Goal: Information Seeking & Learning: Stay updated

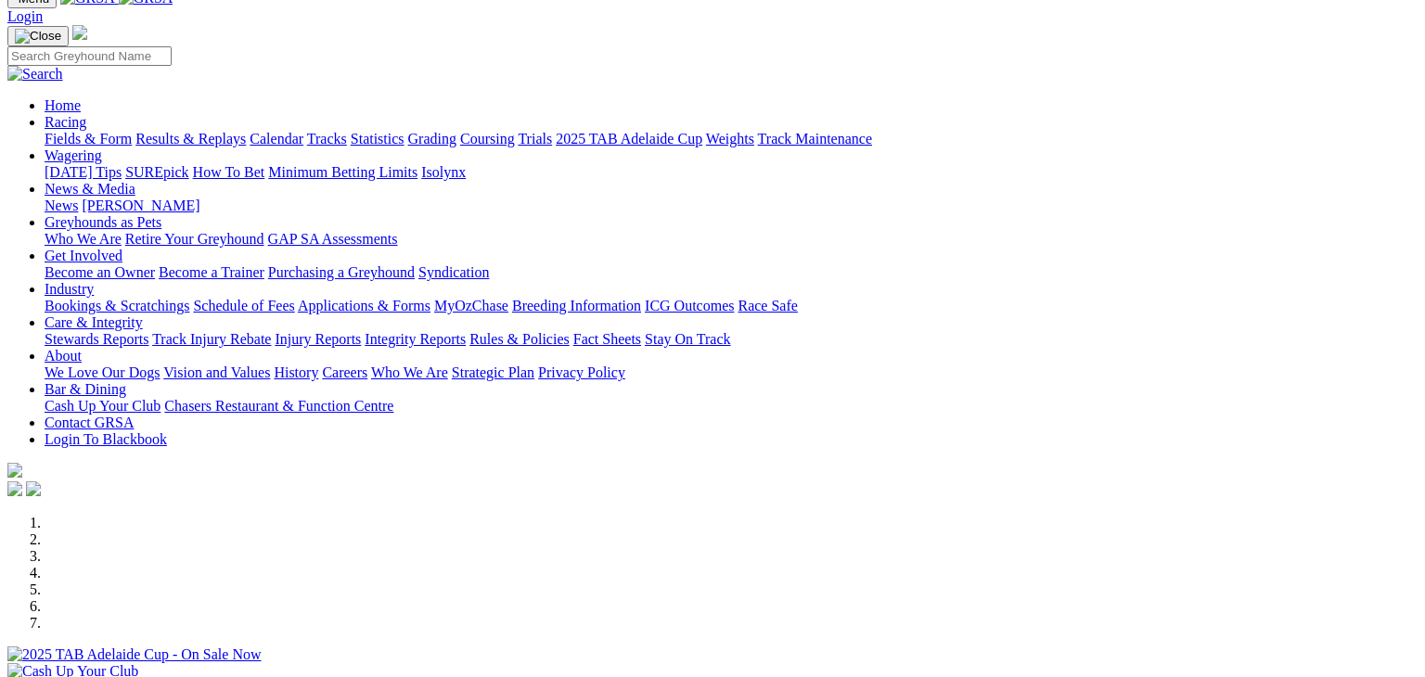
scroll to position [52, 0]
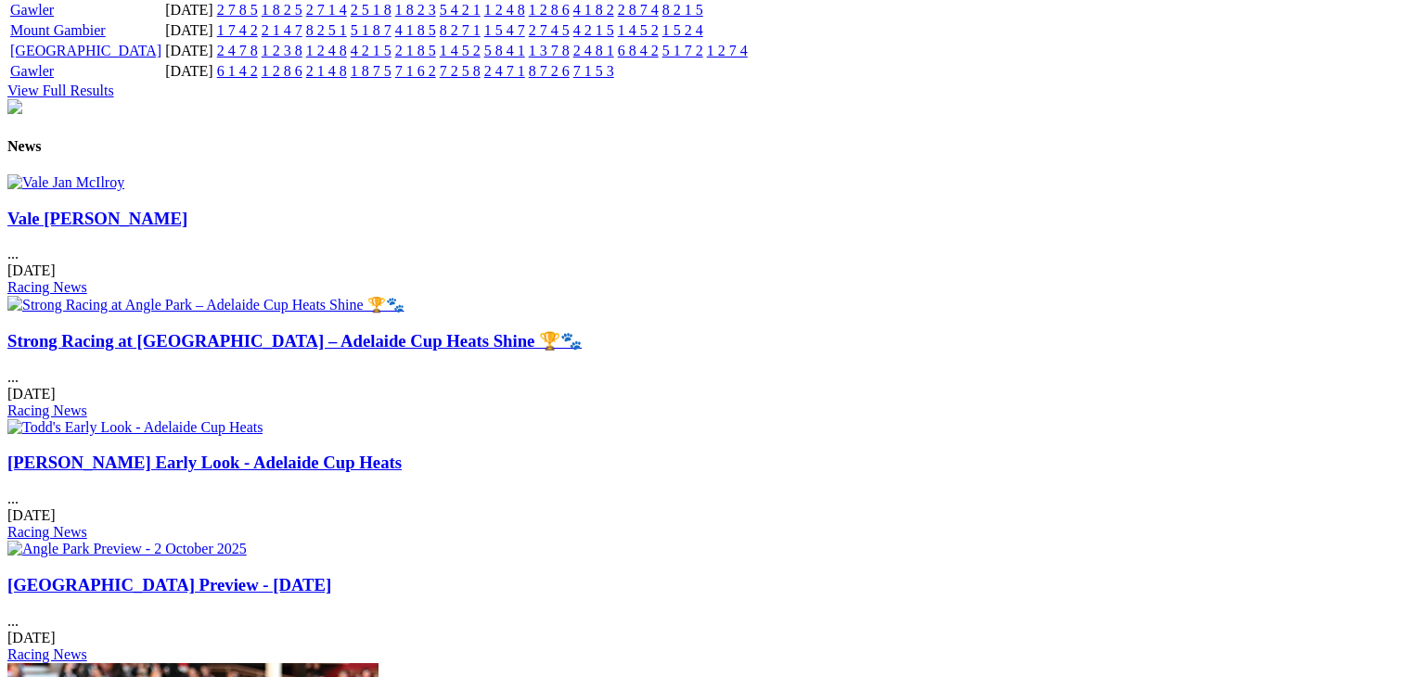
scroll to position [2145, 0]
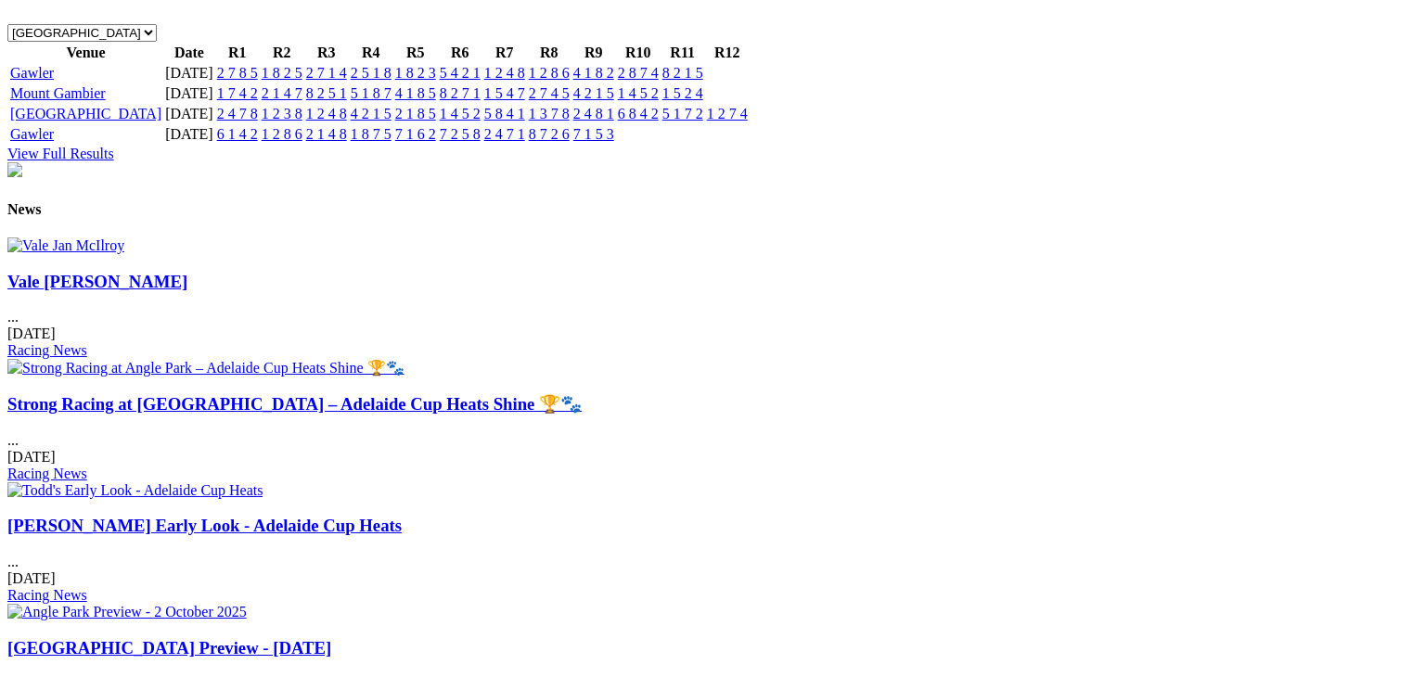
click at [473, 394] on link "Strong Racing at [GEOGRAPHIC_DATA] – Adelaide Cup Heats Shine 🏆🐾" at bounding box center [294, 403] width 574 height 19
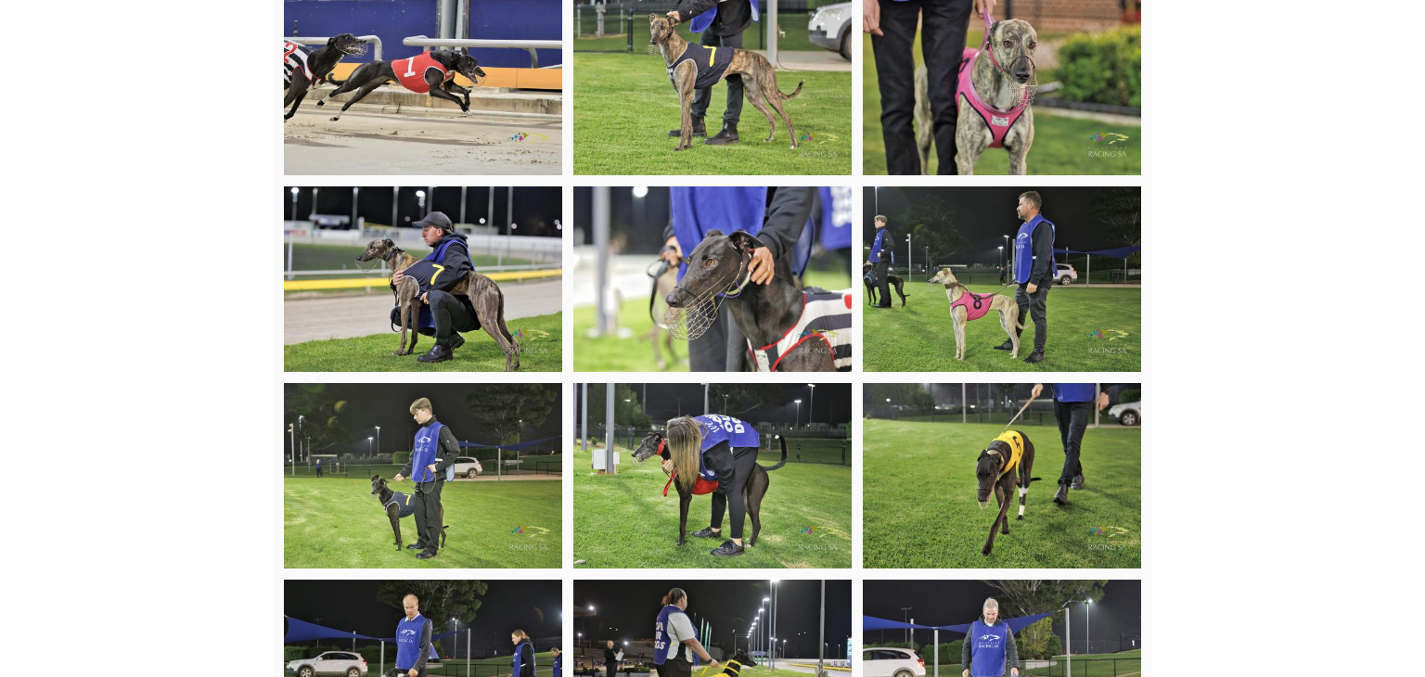
scroll to position [1217, 0]
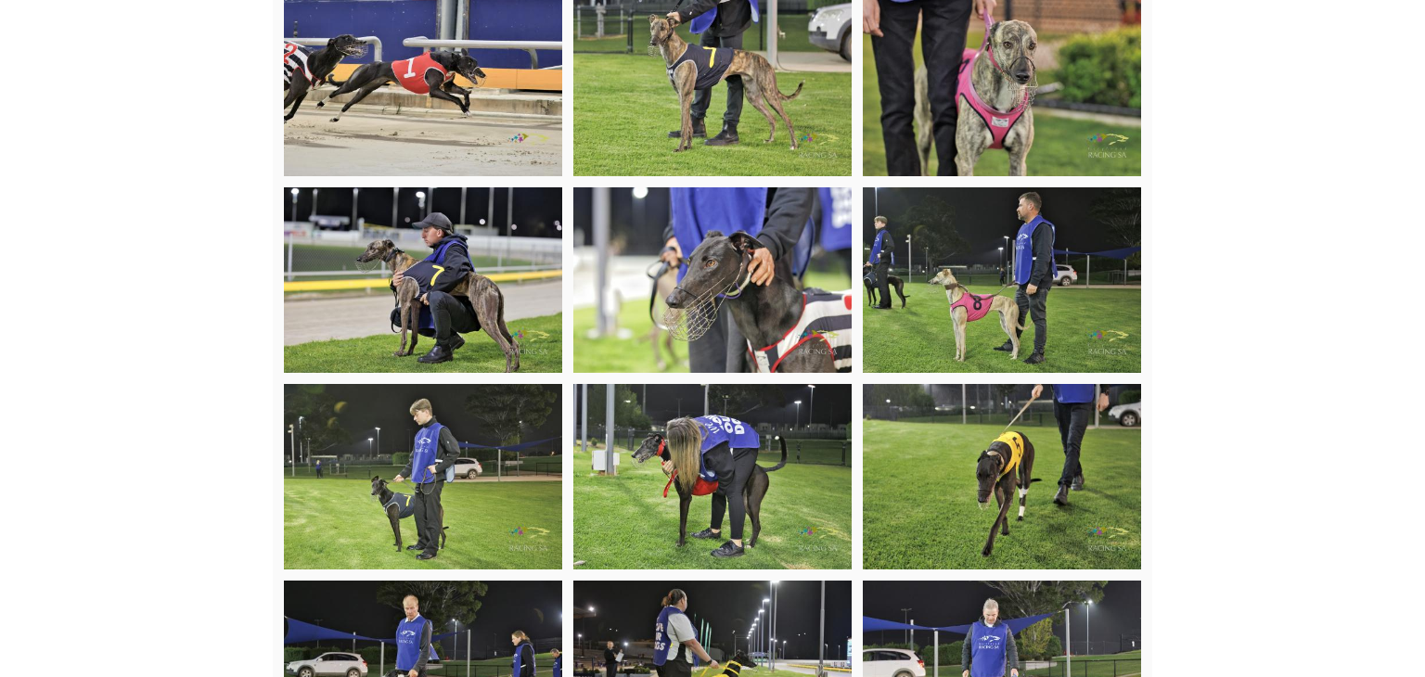
click at [424, 312] on img at bounding box center [423, 280] width 278 height 186
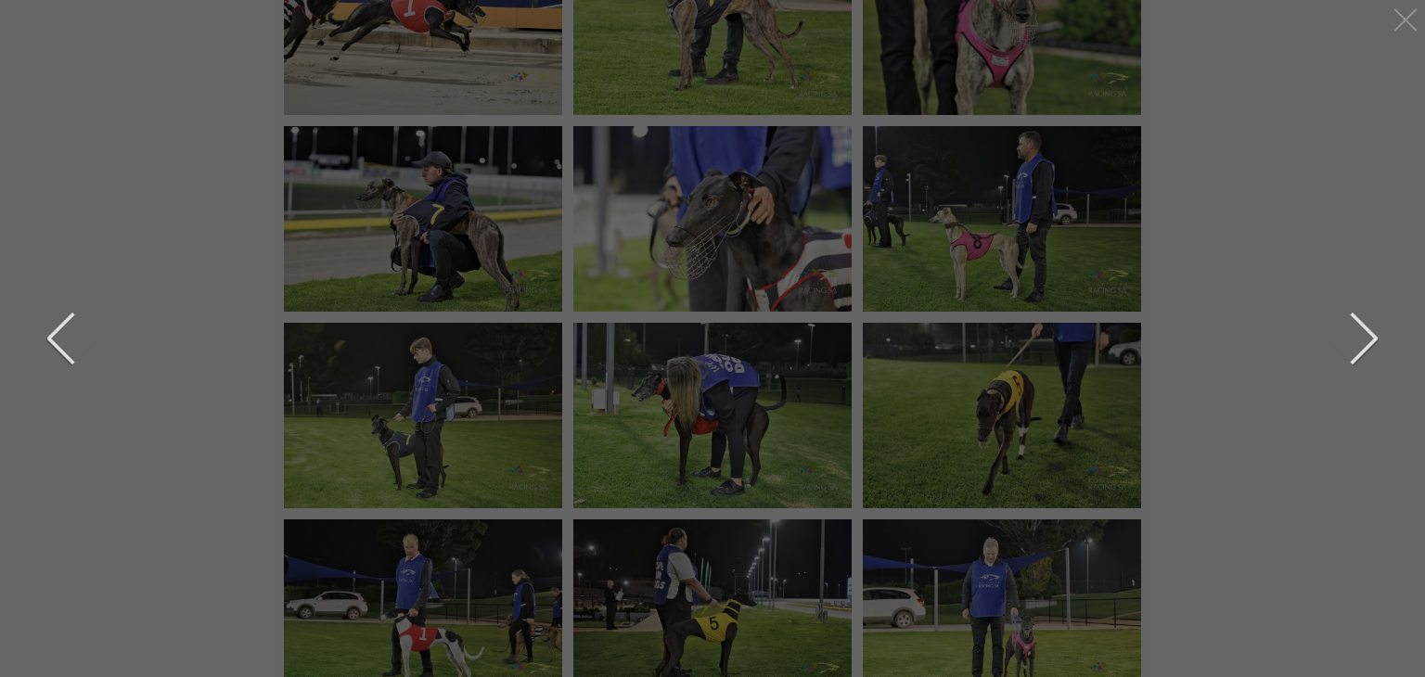
scroll to position [1318, 0]
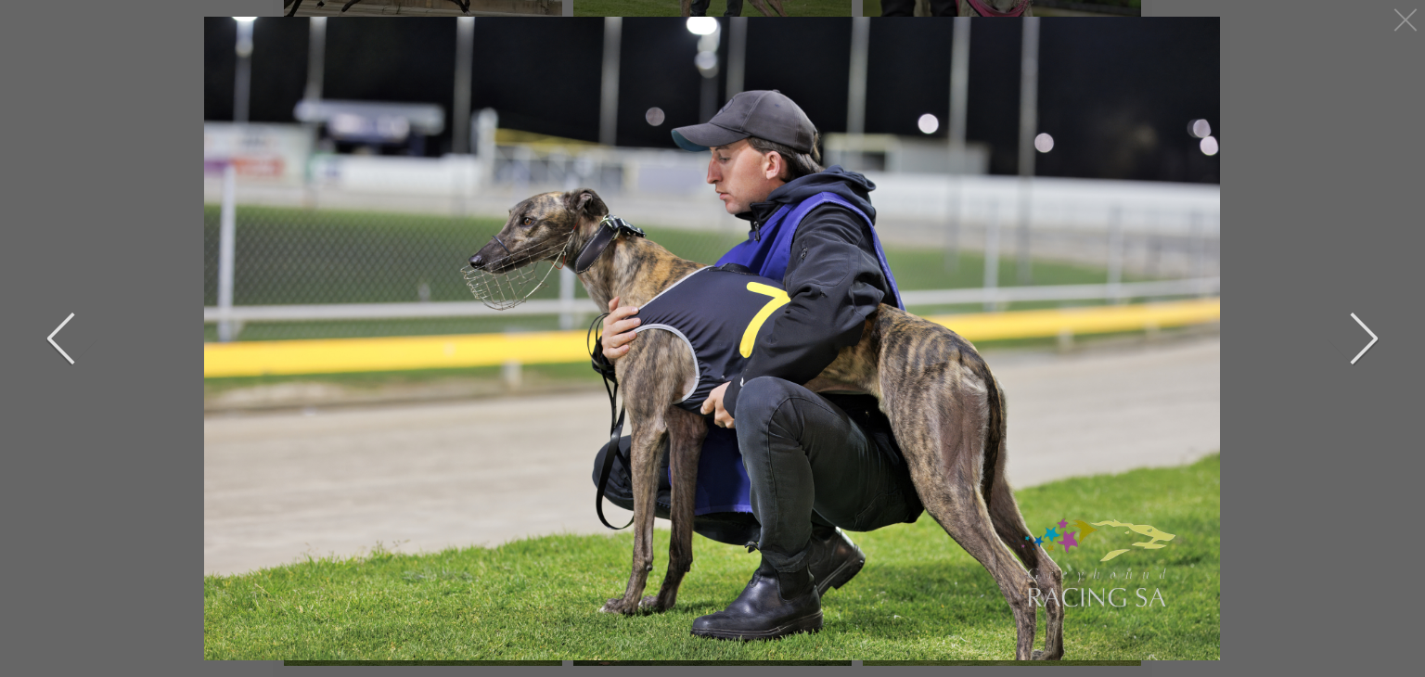
click at [1371, 352] on button "next" at bounding box center [1351, 338] width 56 height 93
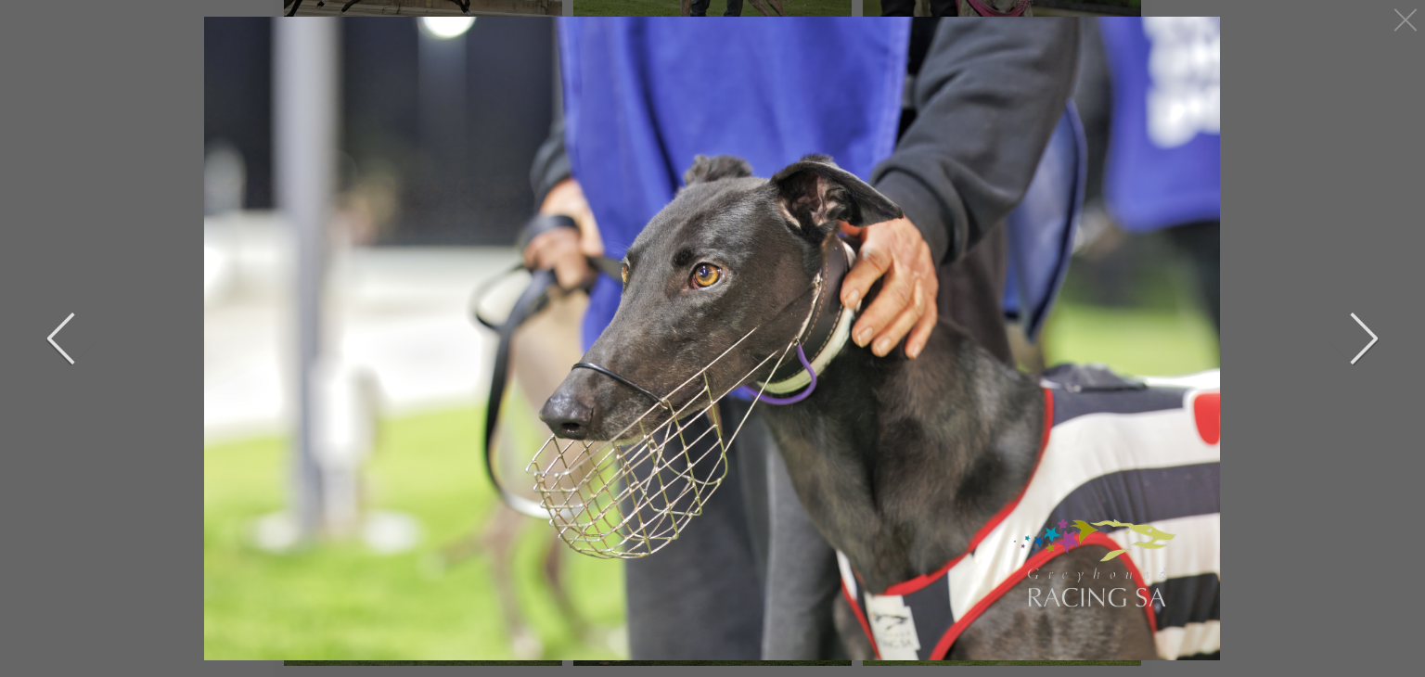
click at [57, 340] on button "previous" at bounding box center [74, 338] width 56 height 93
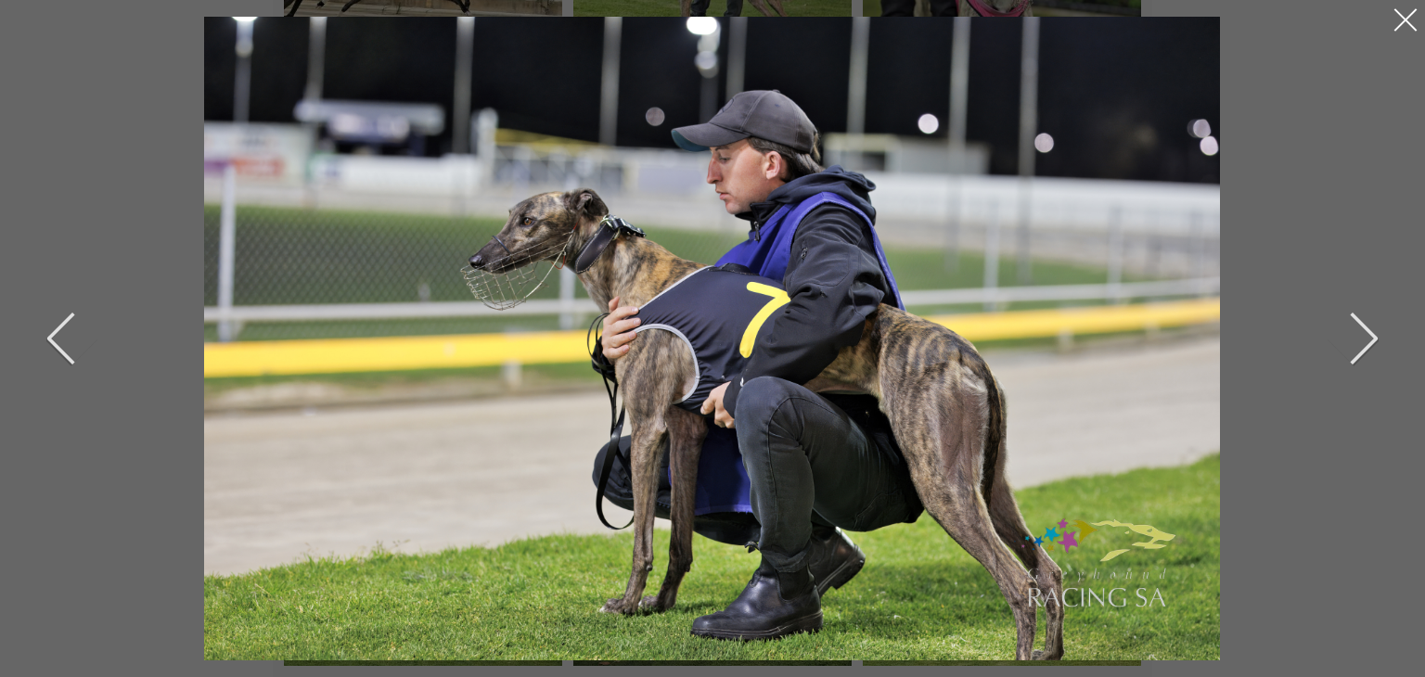
click at [1407, 19] on div at bounding box center [1406, 20] width 30 height 30
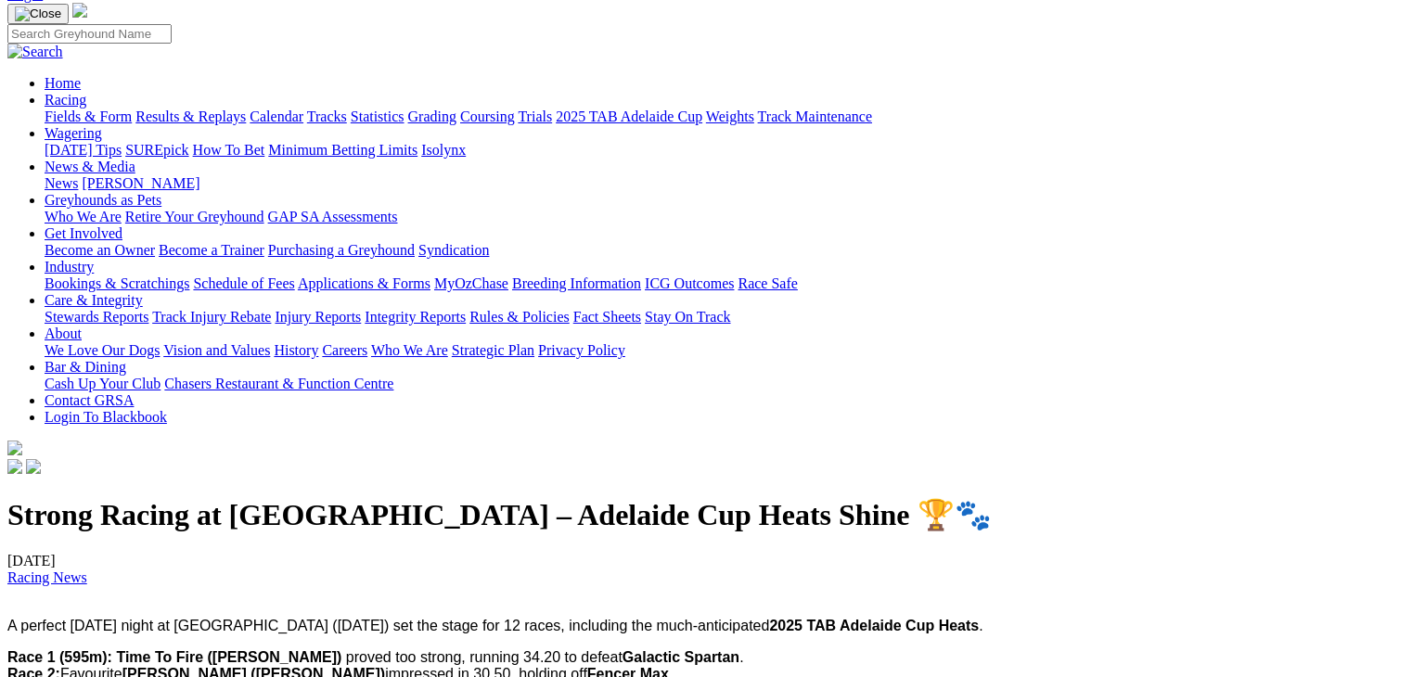
scroll to position [0, 0]
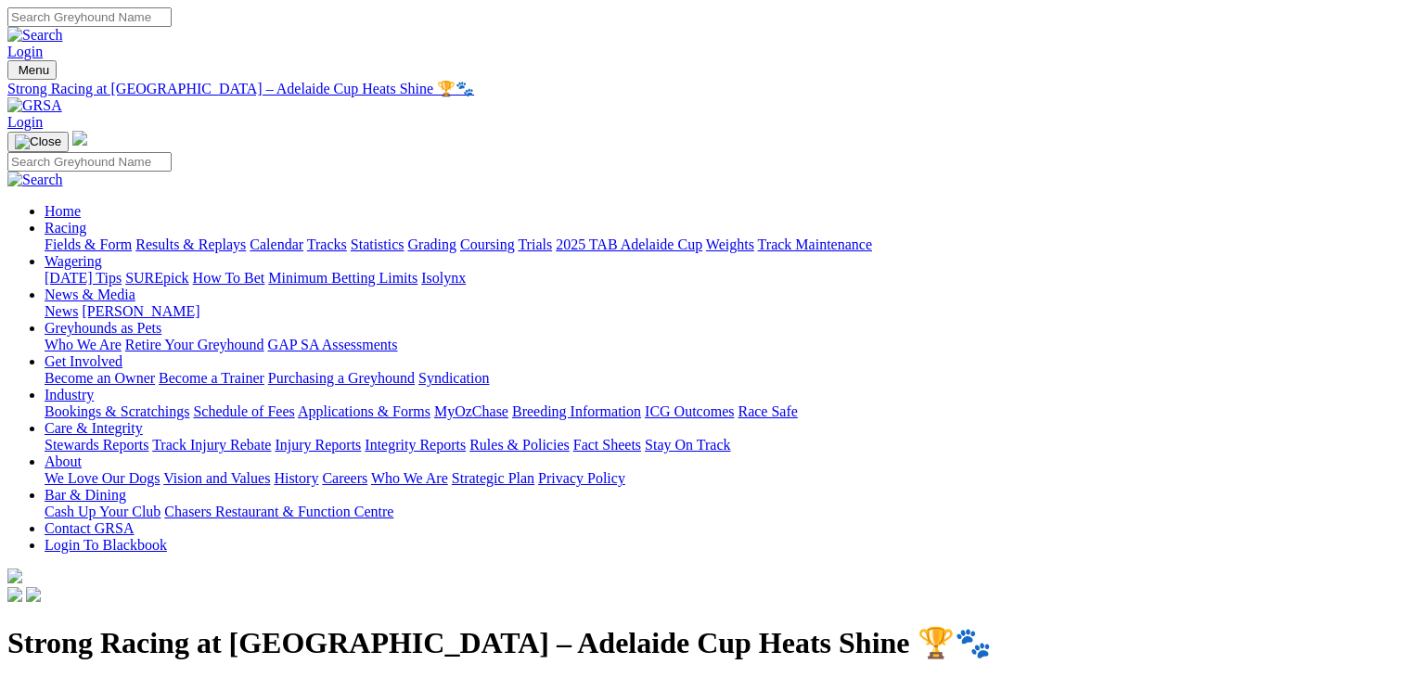
click at [199, 303] on link "[PERSON_NAME]" at bounding box center [141, 311] width 118 height 16
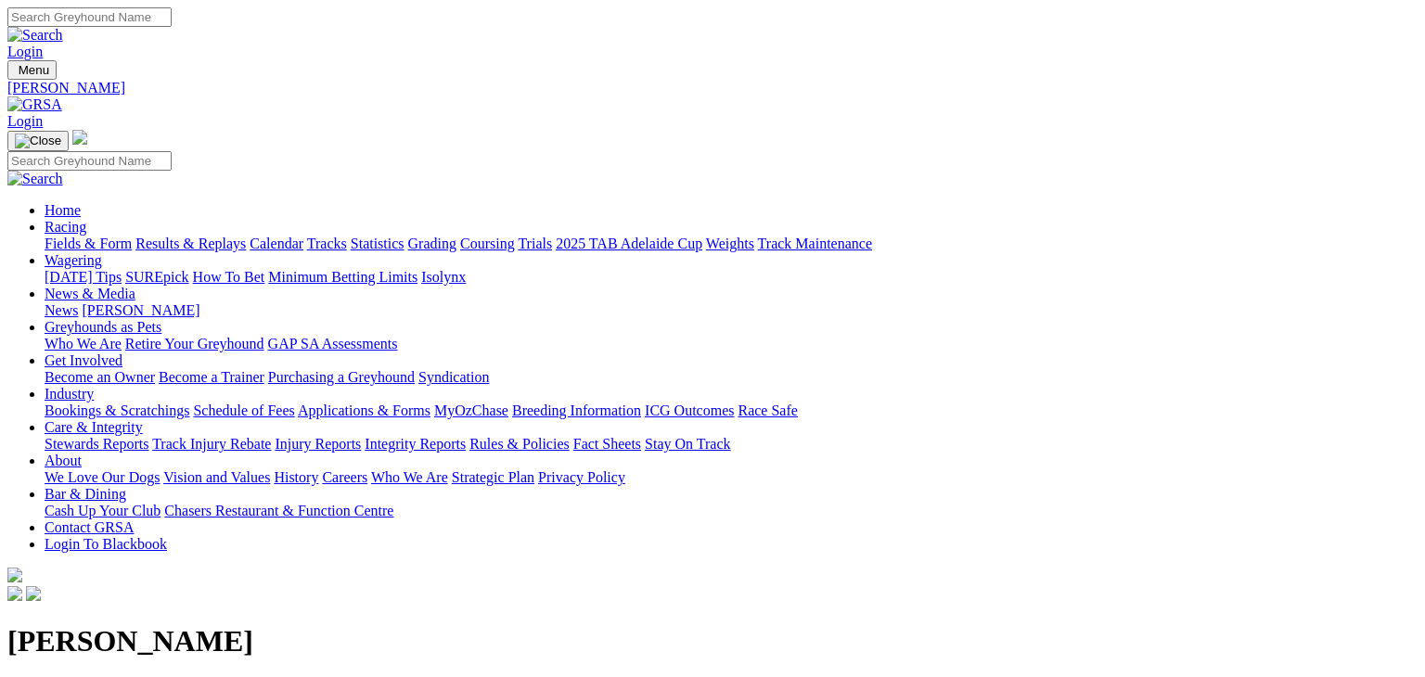
click at [78, 302] on link "News" at bounding box center [61, 310] width 33 height 16
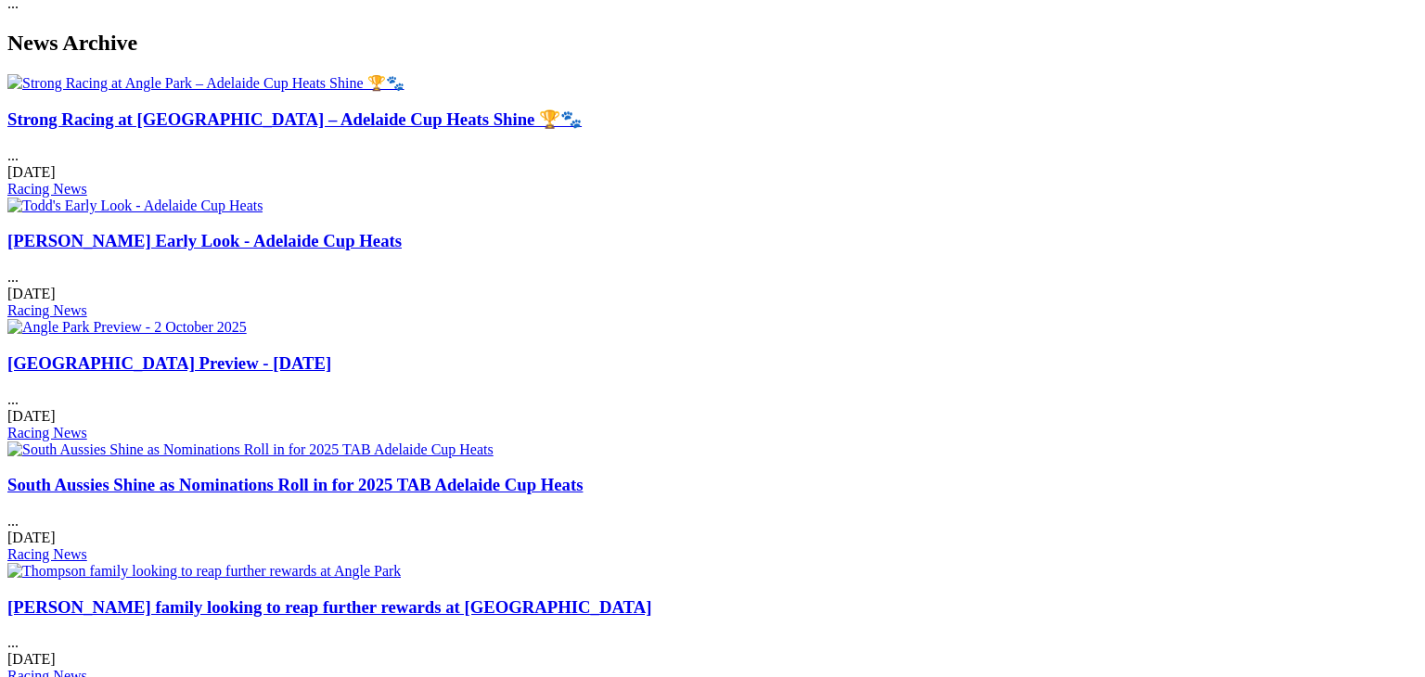
scroll to position [817, 0]
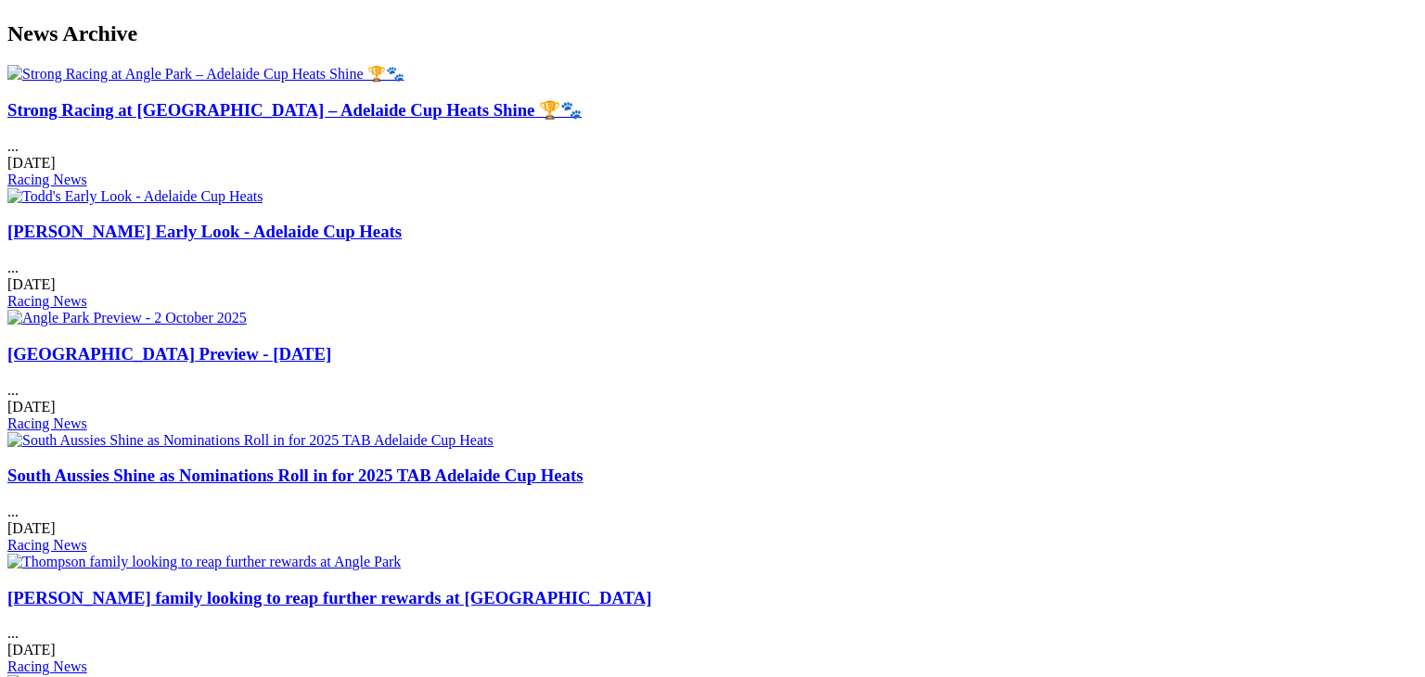
click at [175, 588] on link "Thompson family looking to reap further rewards at Angle Park" at bounding box center [329, 597] width 644 height 19
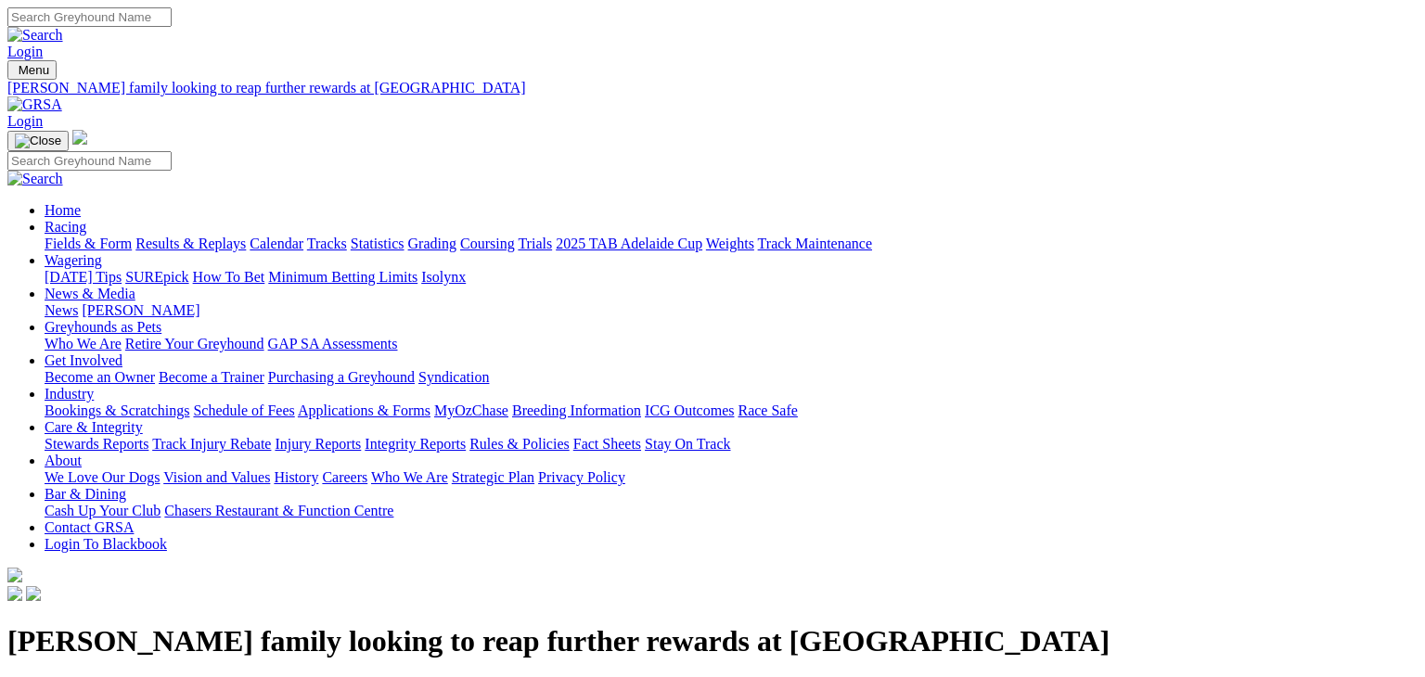
click at [86, 219] on link "Racing" at bounding box center [66, 227] width 42 height 16
click at [62, 96] on img at bounding box center [34, 104] width 55 height 17
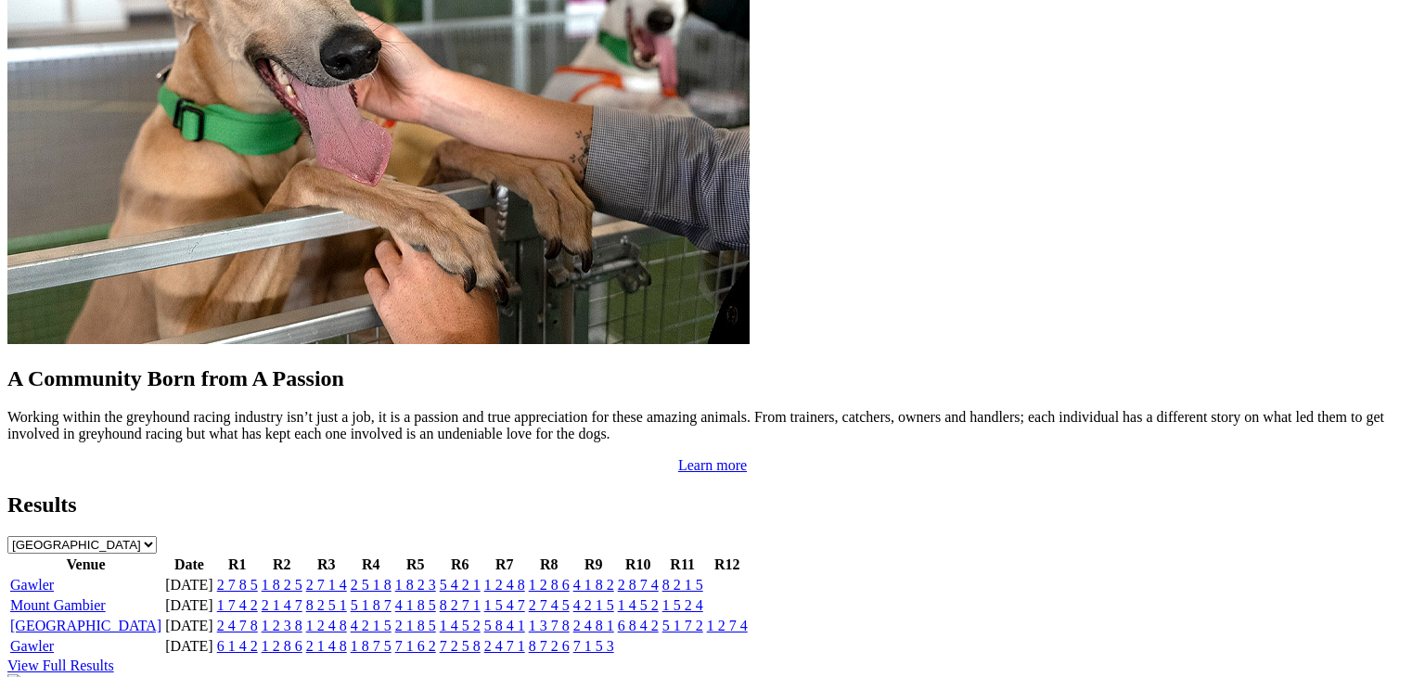
scroll to position [1633, 0]
click at [258, 577] on link "2 7 8 5" at bounding box center [237, 585] width 41 height 16
